Goal: Information Seeking & Learning: Learn about a topic

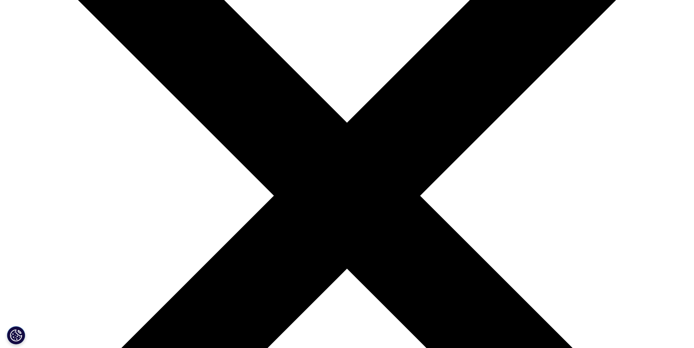
scroll to position [103, 431]
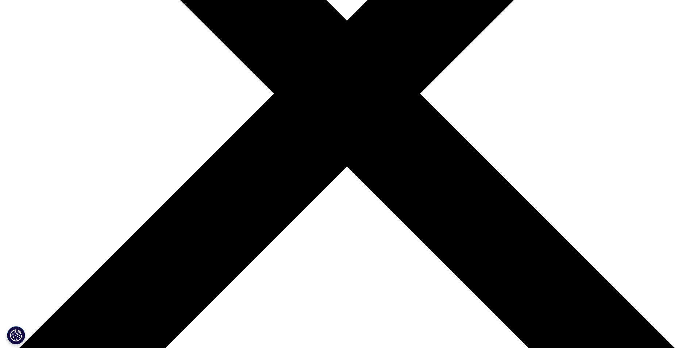
scroll to position [96, 0]
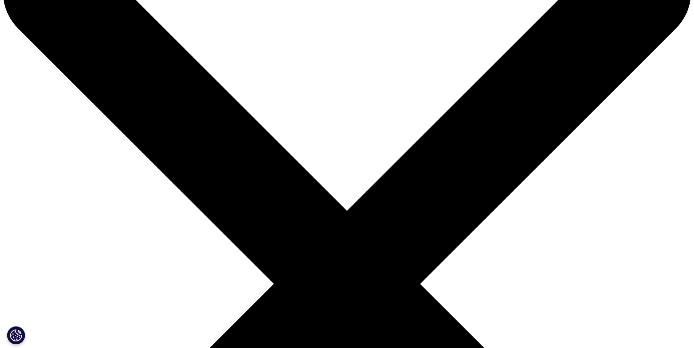
scroll to position [51, 0]
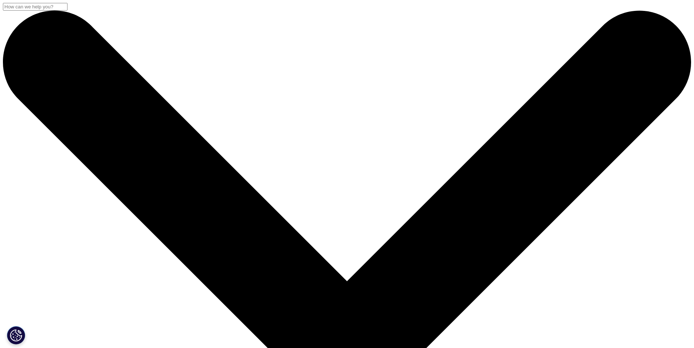
scroll to position [282, 431]
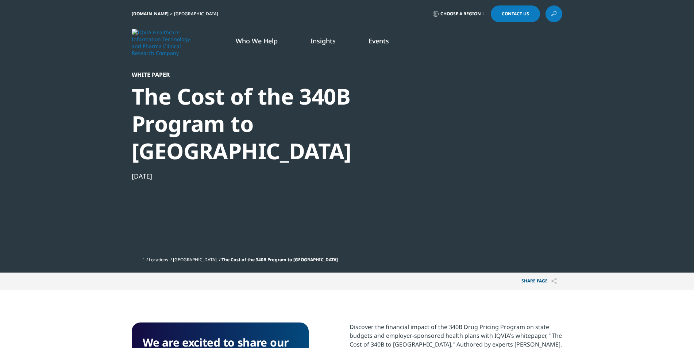
scroll to position [282, 431]
